Goal: Task Accomplishment & Management: Use online tool/utility

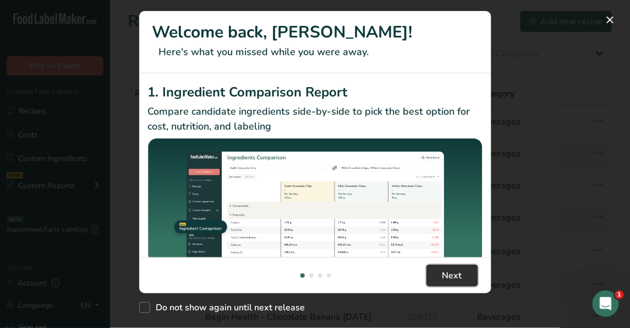
click at [452, 273] on span "Next" at bounding box center [453, 275] width 20 height 13
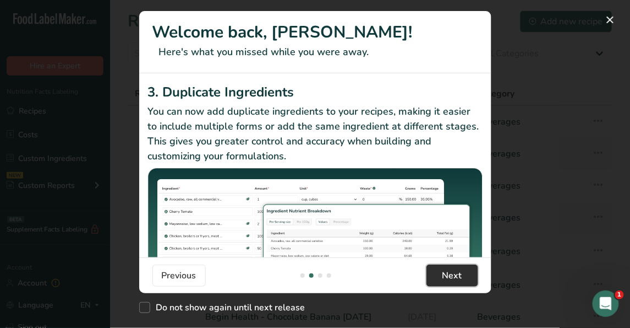
click at [452, 273] on span "Next" at bounding box center [453, 275] width 20 height 13
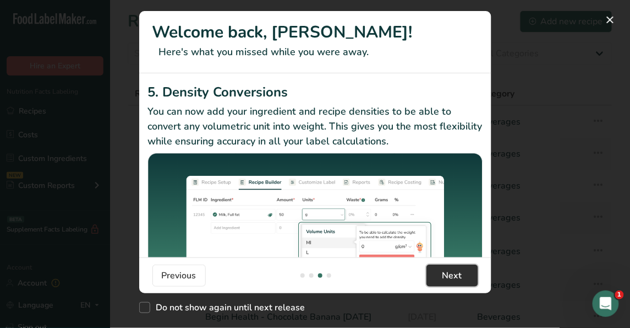
click at [452, 273] on span "Next" at bounding box center [453, 275] width 20 height 13
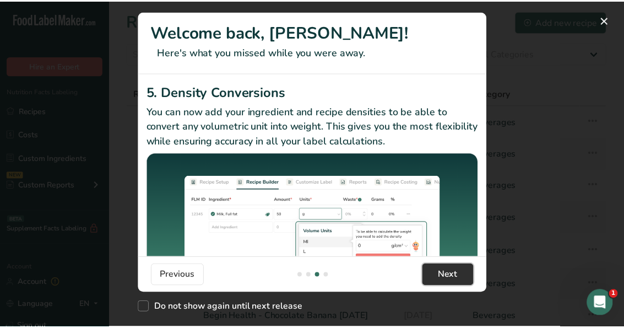
scroll to position [0, 1057]
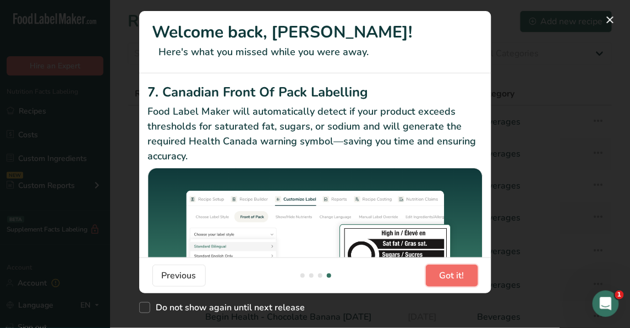
click at [452, 273] on span "Got it!" at bounding box center [452, 275] width 25 height 13
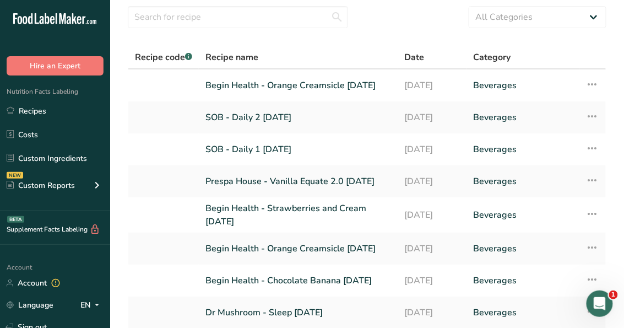
scroll to position [0, 0]
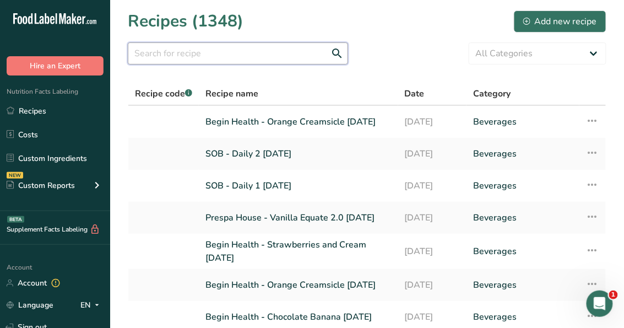
click at [221, 55] on input "text" at bounding box center [238, 53] width 220 height 22
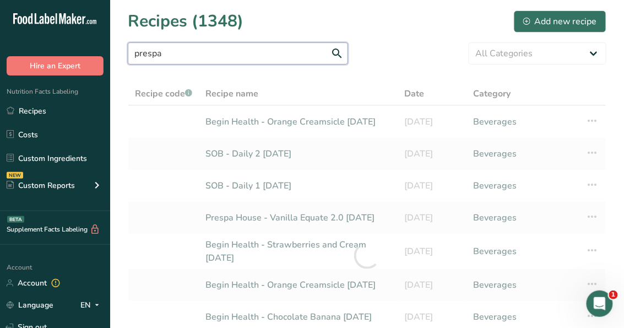
type input "prespa"
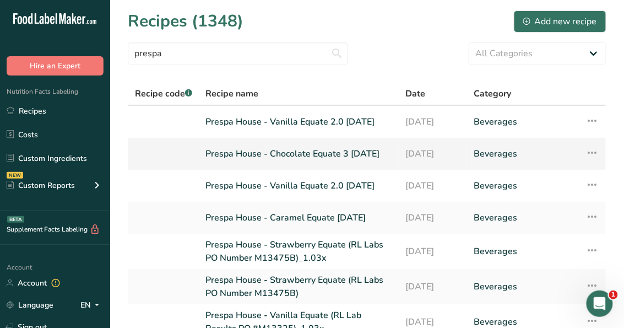
click at [302, 148] on link "Prespa House - Chocolate Equate 3 [DATE]" at bounding box center [298, 153] width 187 height 23
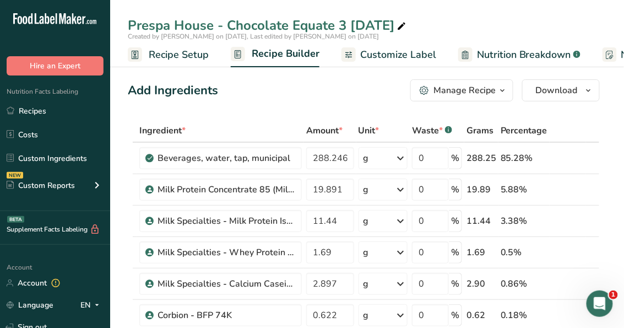
click at [498, 52] on span "Nutrition Breakdown" at bounding box center [524, 54] width 94 height 15
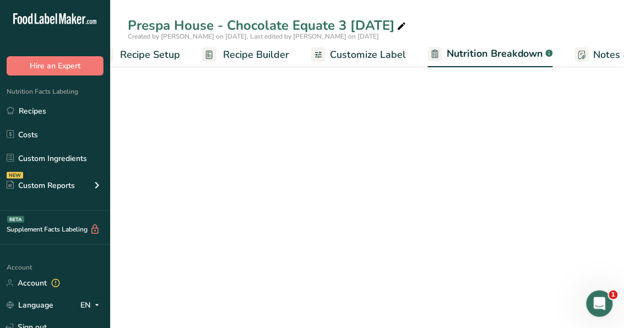
select select "Calories"
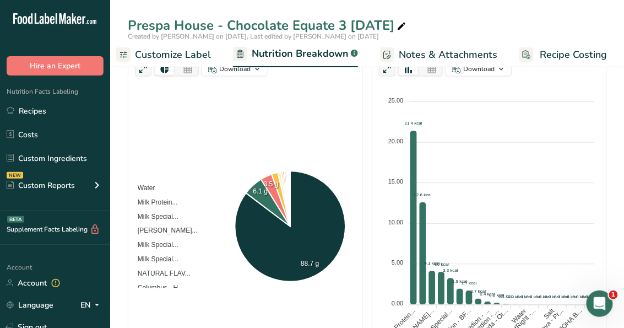
scroll to position [289, 0]
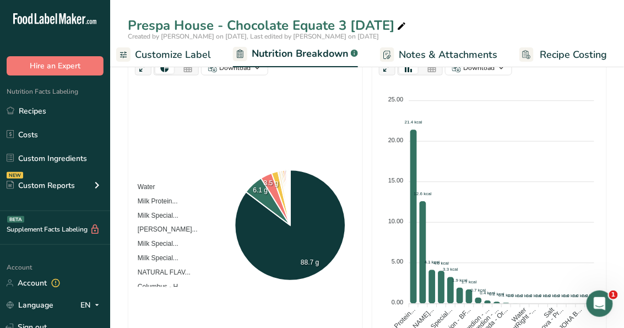
click at [161, 63] on link "Customize Label" at bounding box center [163, 54] width 95 height 25
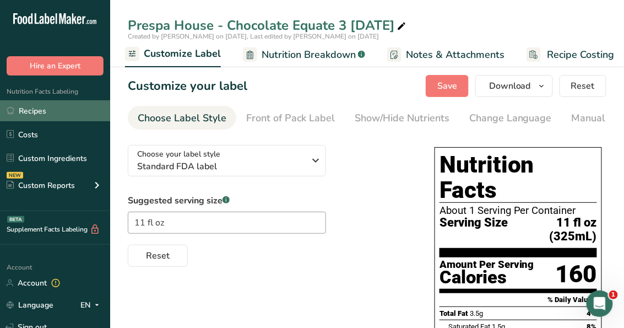
click at [43, 106] on link "Recipes" at bounding box center [55, 110] width 110 height 21
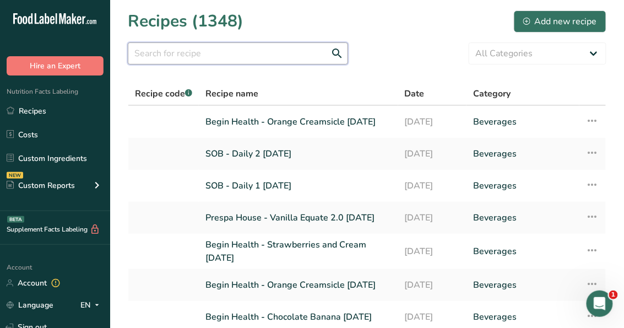
click at [154, 63] on input "text" at bounding box center [238, 53] width 220 height 22
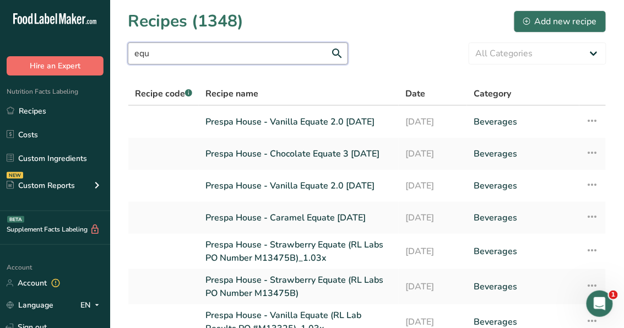
drag, startPoint x: 244, startPoint y: 43, endPoint x: 73, endPoint y: 63, distance: 172.4
click at [73, 63] on div ".a-20{fill:#fff;} Hire an Expert Nutrition Facts Labeling Recipes Costs Custom …" at bounding box center [312, 267] width 624 height 534
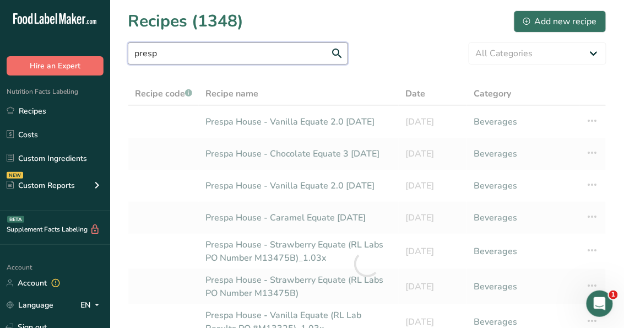
type input "presp"
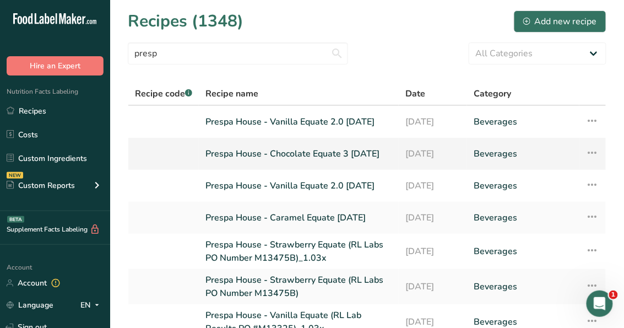
click at [270, 148] on link "Prespa House - Chocolate Equate 3 [DATE]" at bounding box center [298, 153] width 187 height 23
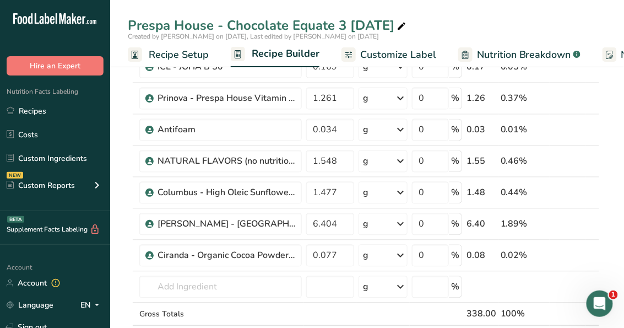
scroll to position [524, 0]
